Goal: Information Seeking & Learning: Understand process/instructions

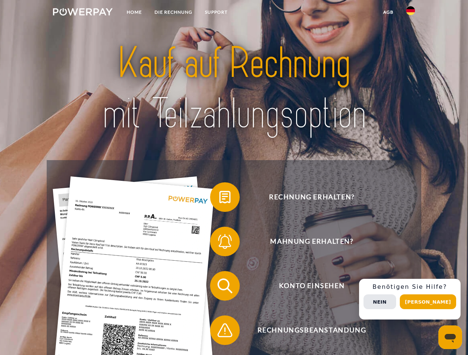
click at [83, 13] on img at bounding box center [83, 11] width 60 height 7
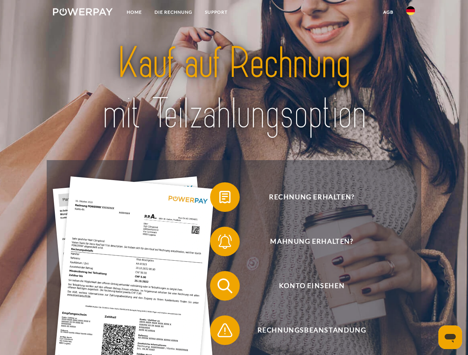
click at [410, 13] on img at bounding box center [410, 10] width 9 height 9
click at [388, 12] on link "agb" at bounding box center [387, 12] width 23 height 13
click at [219, 199] on span at bounding box center [213, 197] width 37 height 37
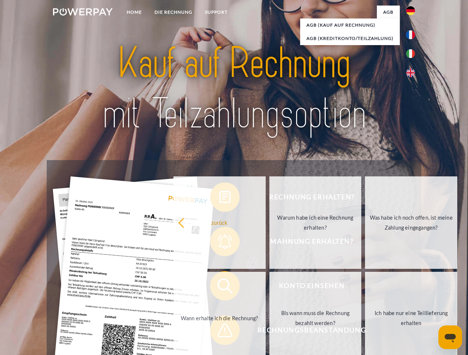
click at [219, 243] on div "Rechnung erhalten? Mahnung erhalten? Konto einsehen" at bounding box center [234, 308] width 374 height 296
click at [269, 288] on link "Bis wann muss die Rechnung bezahlt werden?" at bounding box center [315, 318] width 92 height 93
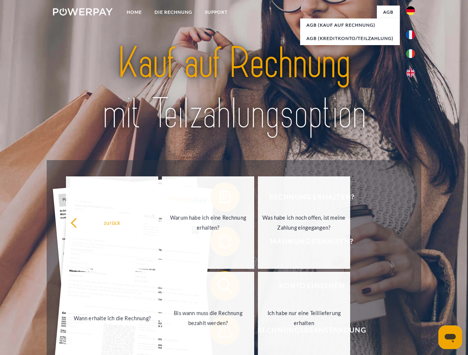
click at [219, 332] on span at bounding box center [213, 330] width 37 height 37
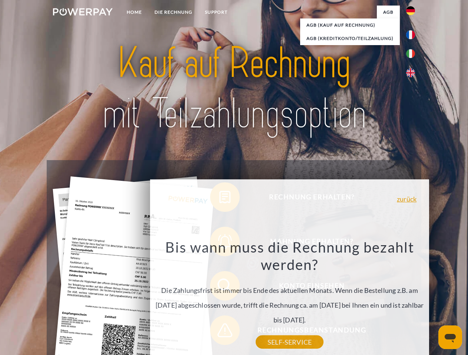
click at [412, 299] on div "Rechnung erhalten? Mahnung erhalten? Konto einsehen" at bounding box center [234, 308] width 374 height 296
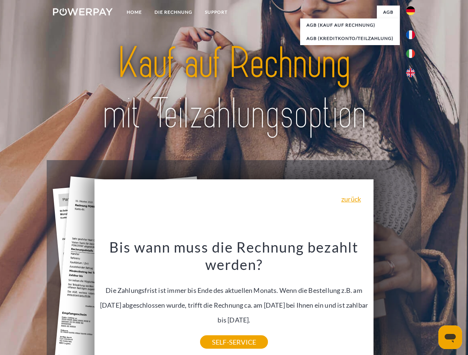
click at [394, 301] on span "Konto einsehen" at bounding box center [311, 286] width 181 height 30
click at [430, 302] on header "Home DIE RECHNUNG SUPPORT" at bounding box center [234, 255] width 468 height 511
